Goal: Task Accomplishment & Management: Complete application form

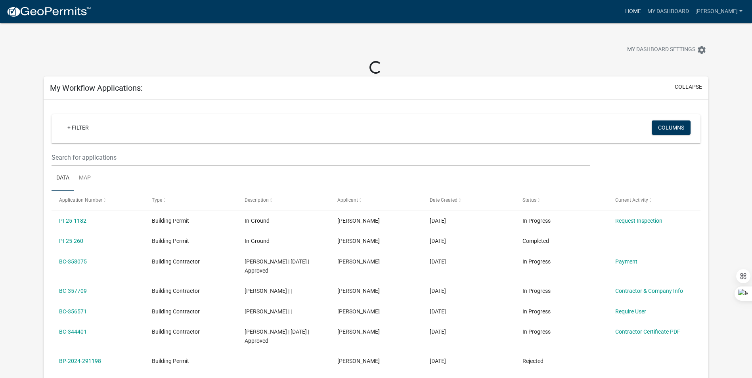
click at [644, 11] on link "Home" at bounding box center [633, 11] width 22 height 15
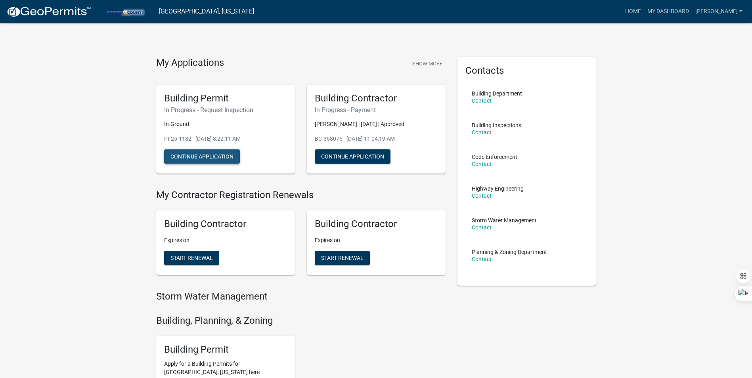
click at [208, 160] on button "Continue Application" at bounding box center [202, 156] width 76 height 14
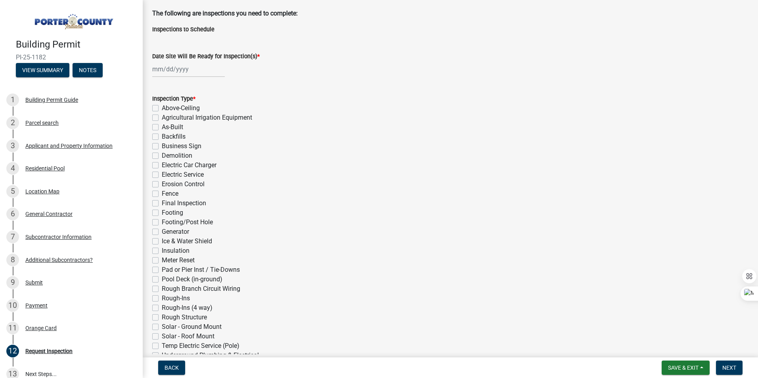
scroll to position [79, 0]
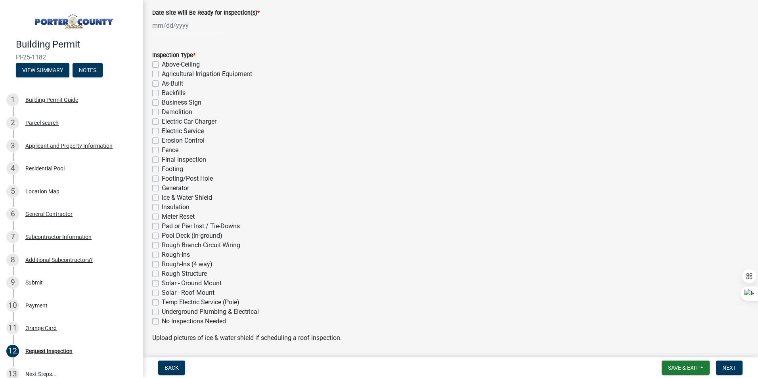
click at [162, 314] on label "Underground Plumbing & Electrical" at bounding box center [210, 312] width 97 height 10
click at [162, 312] on input "Underground Plumbing & Electrical" at bounding box center [164, 309] width 5 height 5
checkbox input "true"
checkbox input "false"
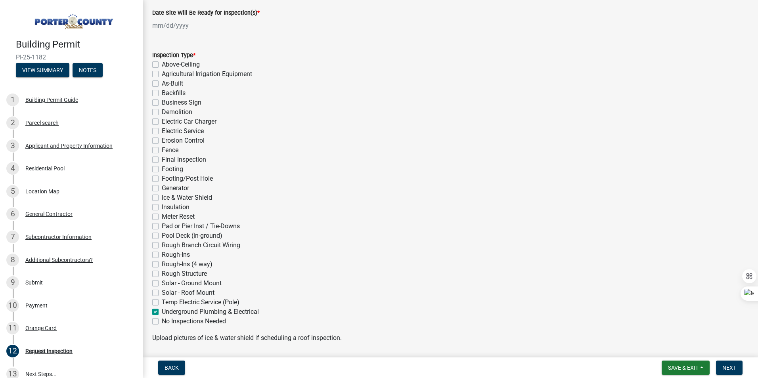
checkbox input "false"
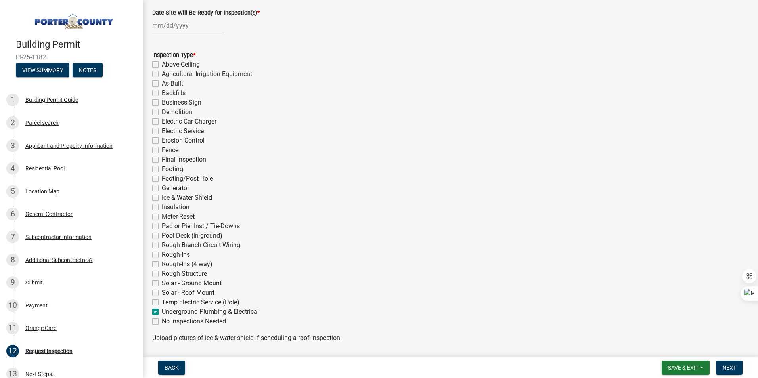
checkbox input "false"
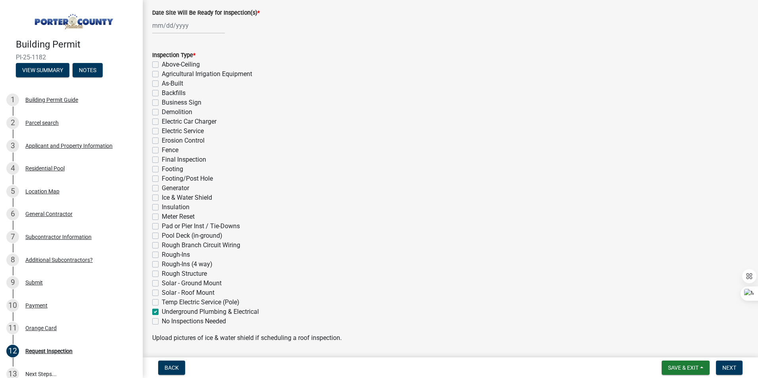
checkbox input "false"
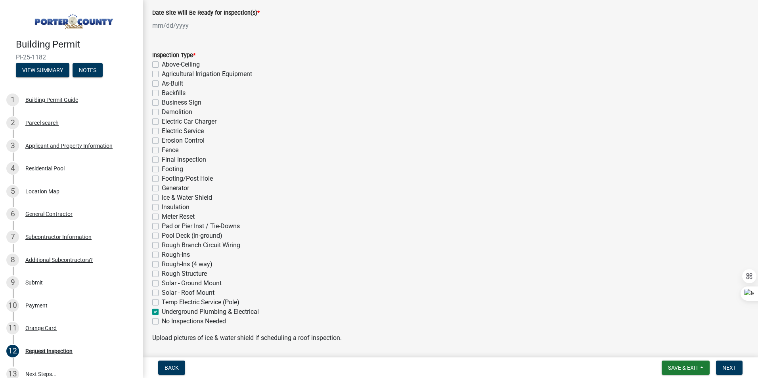
checkbox input "false"
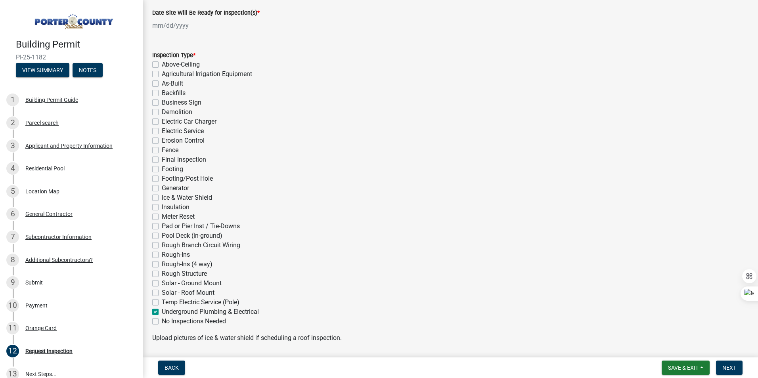
checkbox input "false"
checkbox input "true"
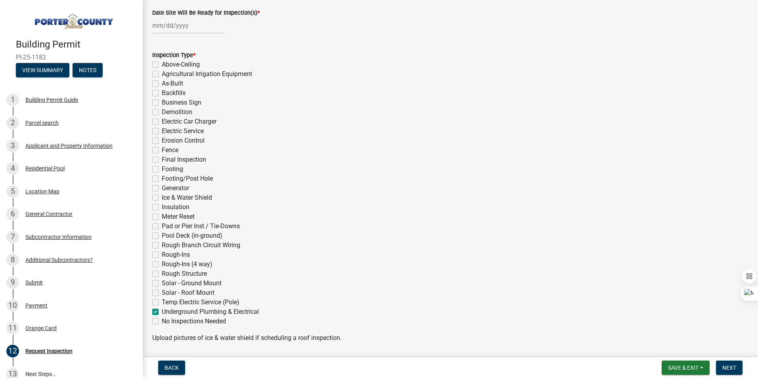
checkbox input "false"
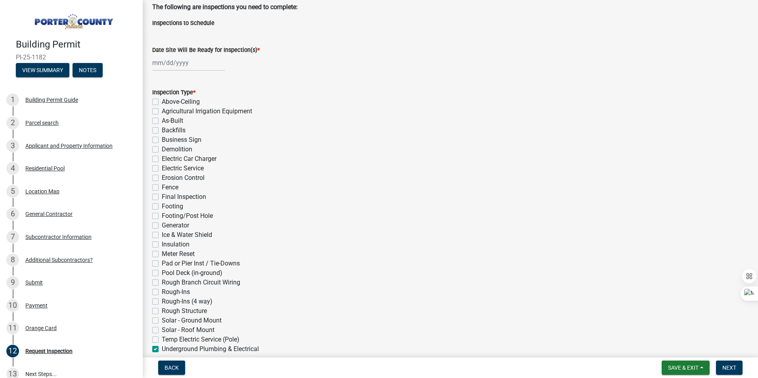
scroll to position [0, 0]
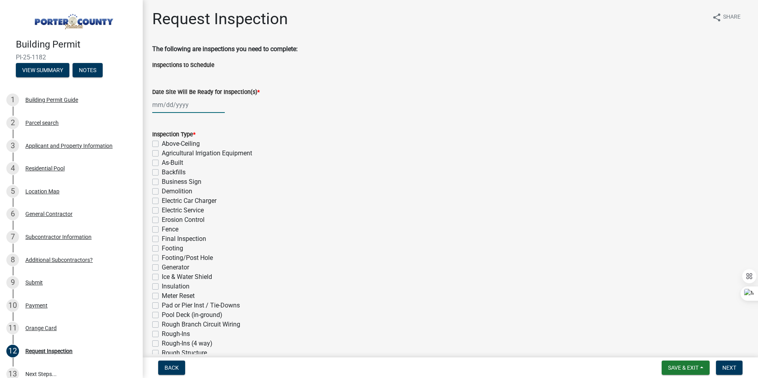
click at [193, 105] on div at bounding box center [188, 105] width 73 height 16
select select "8"
select select "2025"
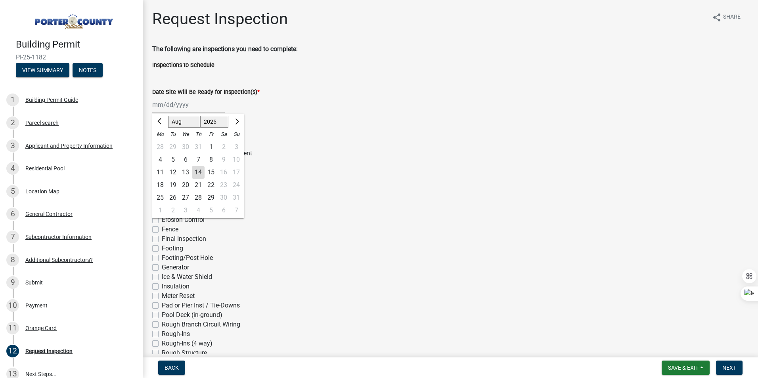
click at [198, 173] on div "14" at bounding box center [198, 172] width 13 height 13
type input "[DATE]"
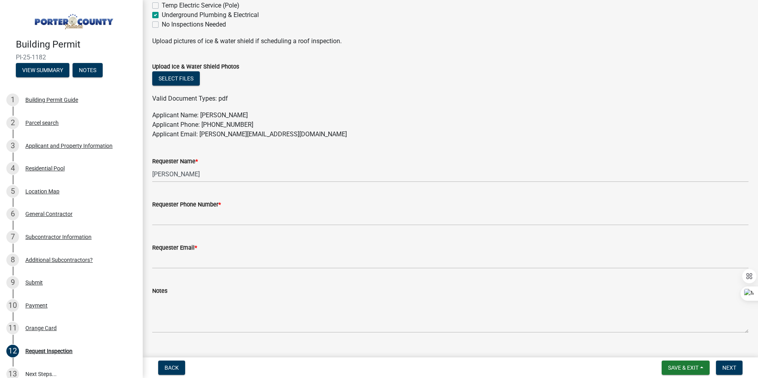
scroll to position [392, 0]
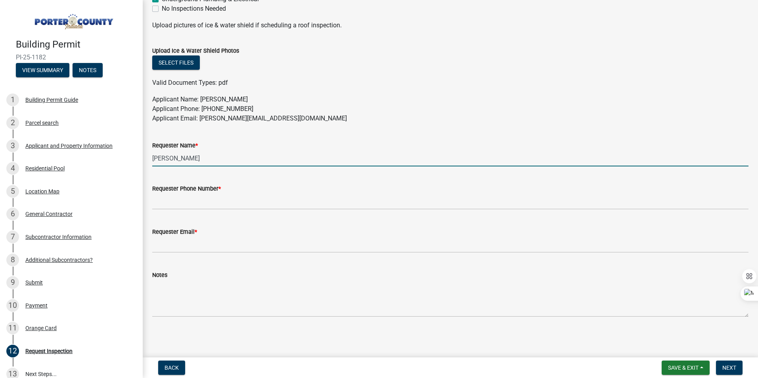
click at [215, 162] on input "[PERSON_NAME]" at bounding box center [450, 158] width 596 height 16
type input "[PERSON_NAME]"
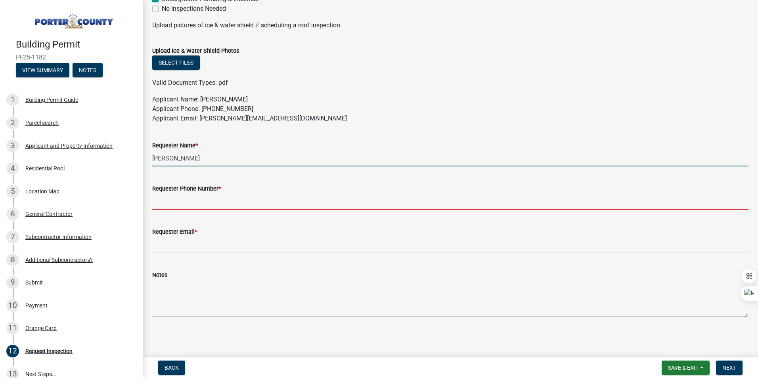
click at [215, 205] on input "Requester Phone Number *" at bounding box center [450, 201] width 596 height 16
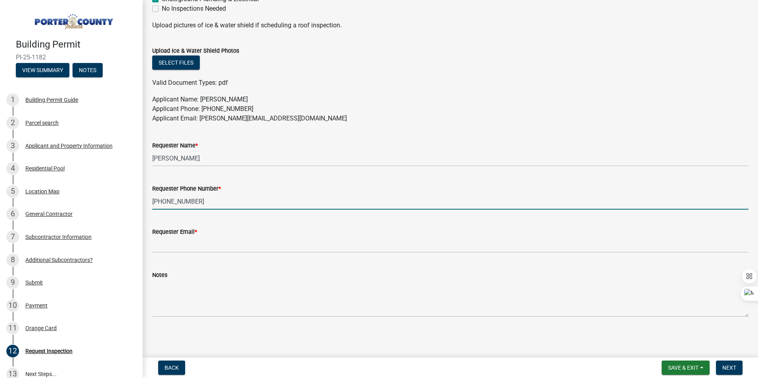
type input "[PHONE_NUMBER]"
click at [215, 254] on wm-data-entity-input "Requester Email *" at bounding box center [450, 237] width 596 height 43
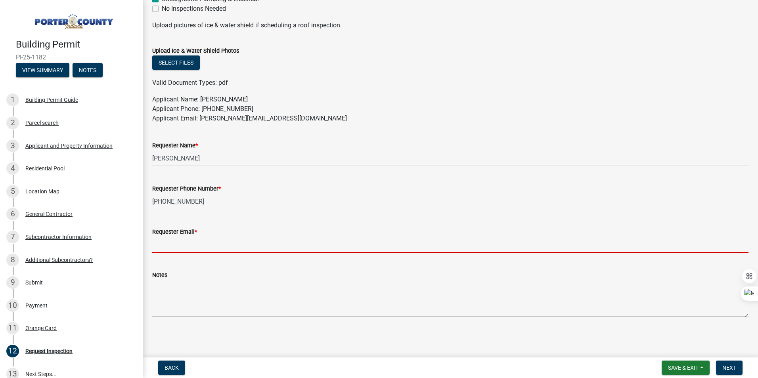
click at [216, 245] on input "Requester Email *" at bounding box center [450, 245] width 596 height 16
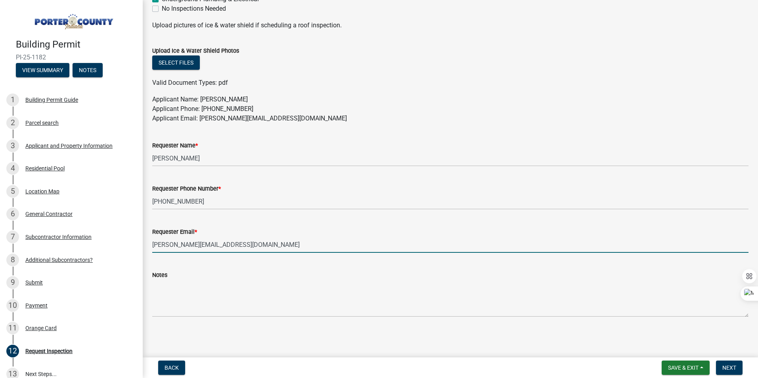
type input "[PERSON_NAME][EMAIL_ADDRESS][DOMAIN_NAME]"
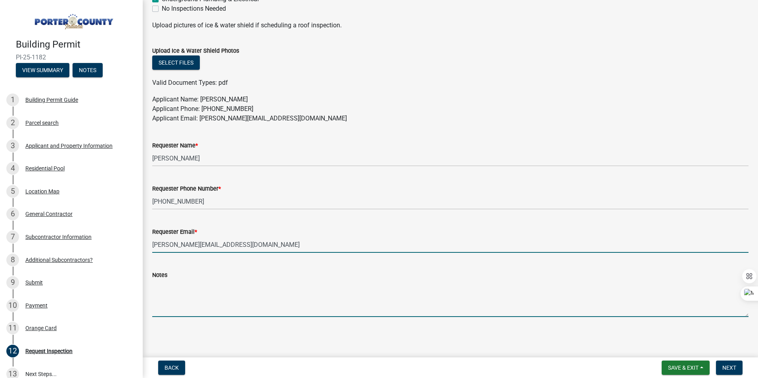
click at [166, 309] on textarea "Notes" at bounding box center [450, 298] width 596 height 37
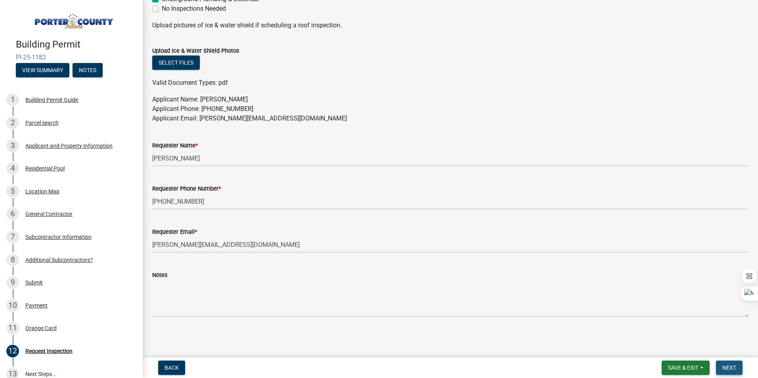
click at [736, 371] on span "Next" at bounding box center [729, 368] width 14 height 6
